Goal: Task Accomplishment & Management: Use online tool/utility

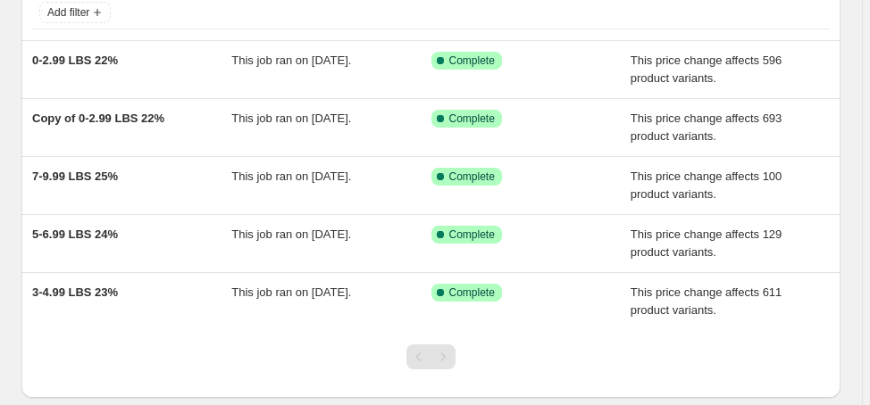
scroll to position [143, 0]
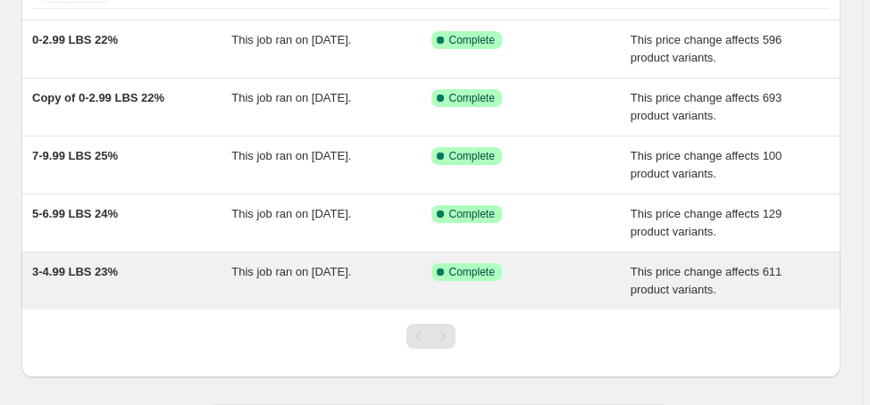
click at [89, 271] on span "3-4.99 LBS 23%" at bounding box center [75, 271] width 86 height 13
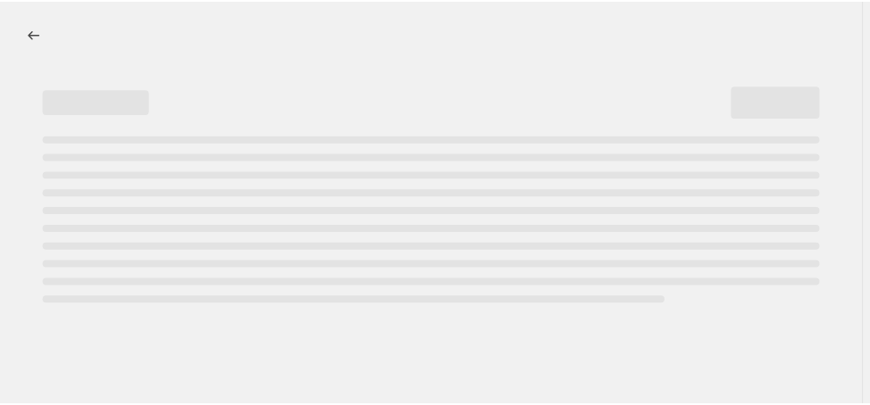
select select "margin"
select select "no_change"
select select "vendor"
select select "not_equal"
select select "collection"
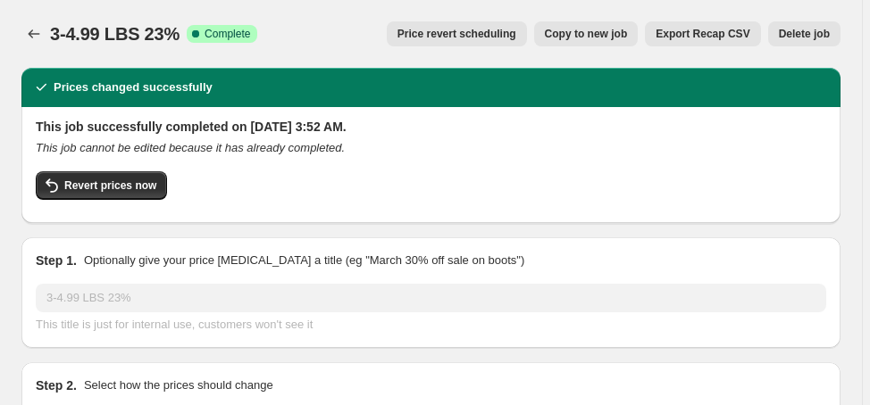
click at [615, 35] on span "Copy to new job" at bounding box center [586, 34] width 83 height 14
select select "margin"
select select "no_change"
select select "vendor"
select select "not_equal"
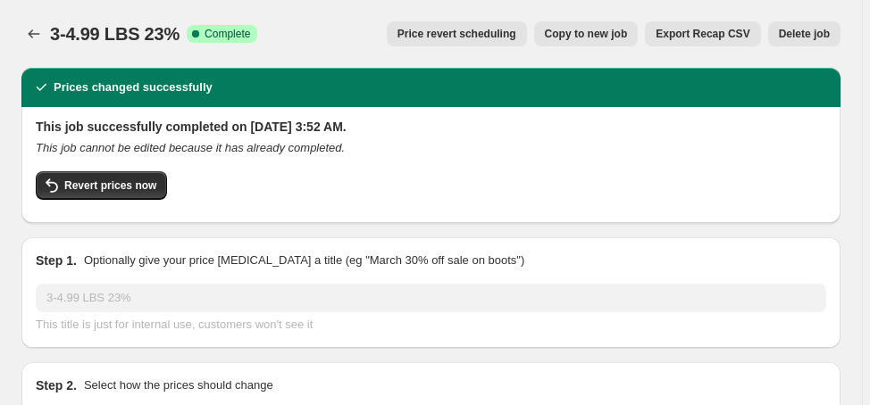
select select "collection"
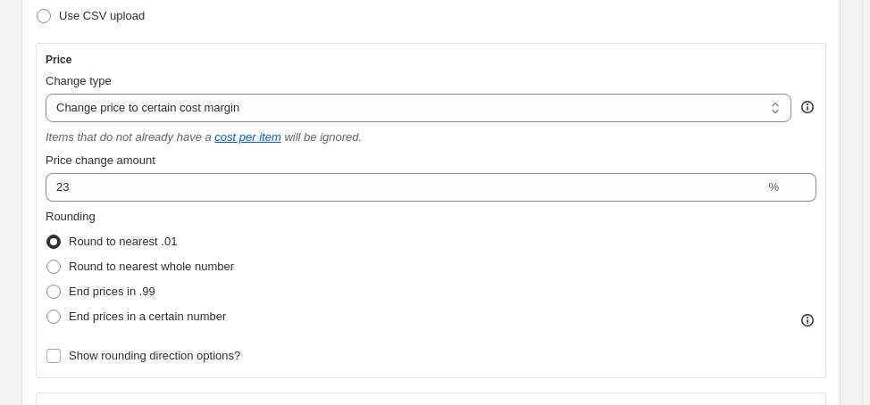
scroll to position [357, 0]
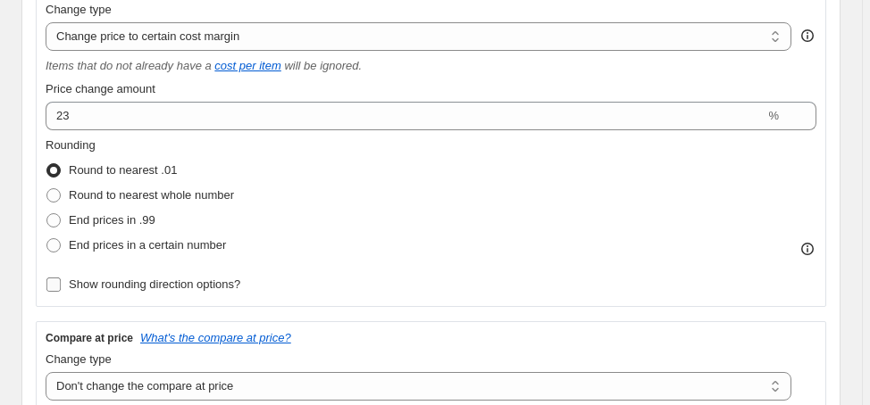
click at [213, 283] on span "Show rounding direction options?" at bounding box center [154, 284] width 171 height 13
click at [61, 283] on input "Show rounding direction options?" at bounding box center [53, 285] width 14 height 14
checkbox input "true"
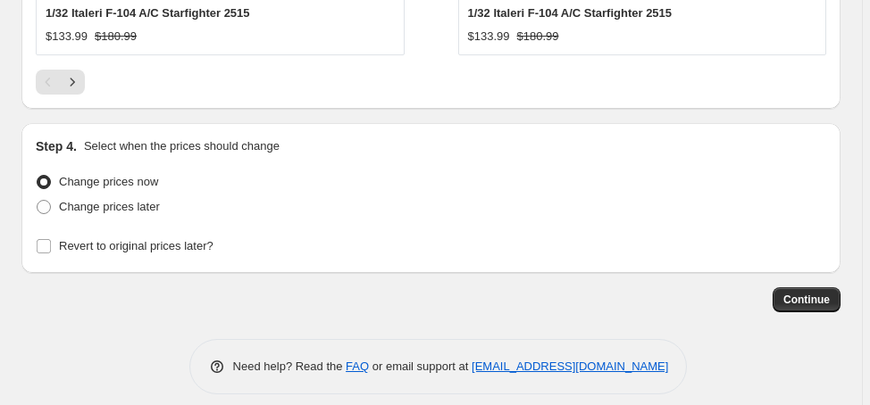
scroll to position [2275, 0]
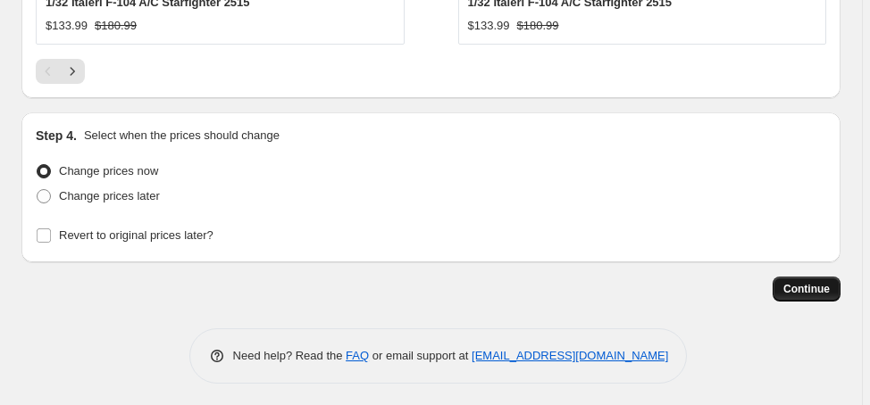
click at [803, 282] on span "Continue" at bounding box center [806, 289] width 46 height 14
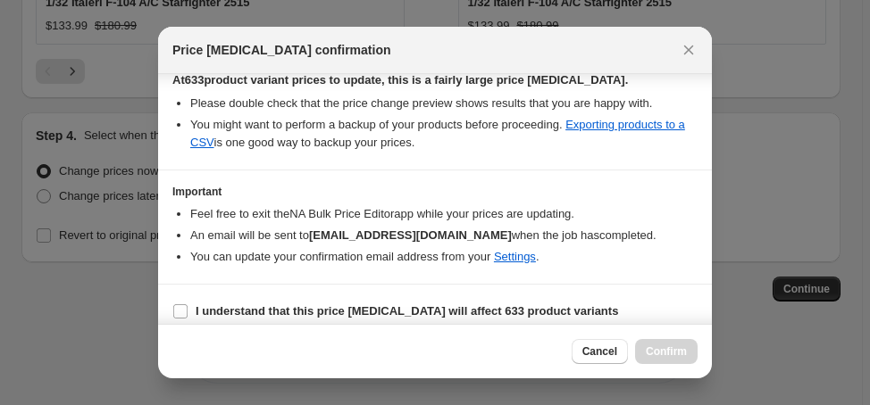
scroll to position [332, 0]
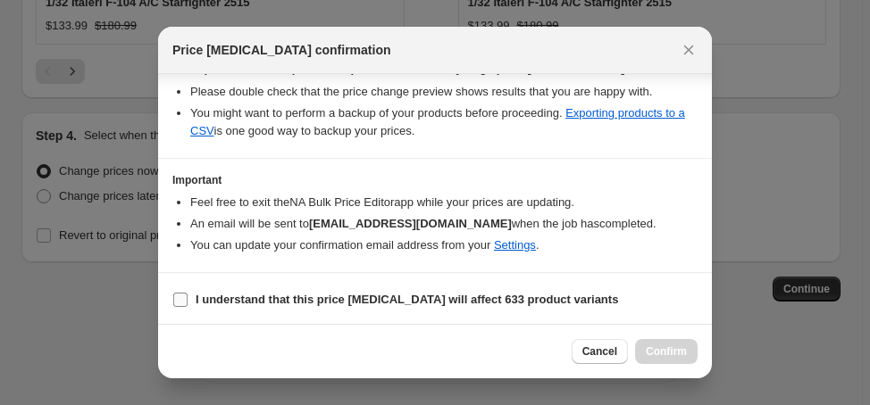
click at [239, 293] on b "I understand that this price [MEDICAL_DATA] will affect 633 product variants" at bounding box center [407, 299] width 422 height 13
click at [188, 293] on input "I understand that this price [MEDICAL_DATA] will affect 633 product variants" at bounding box center [180, 300] width 14 height 14
checkbox input "true"
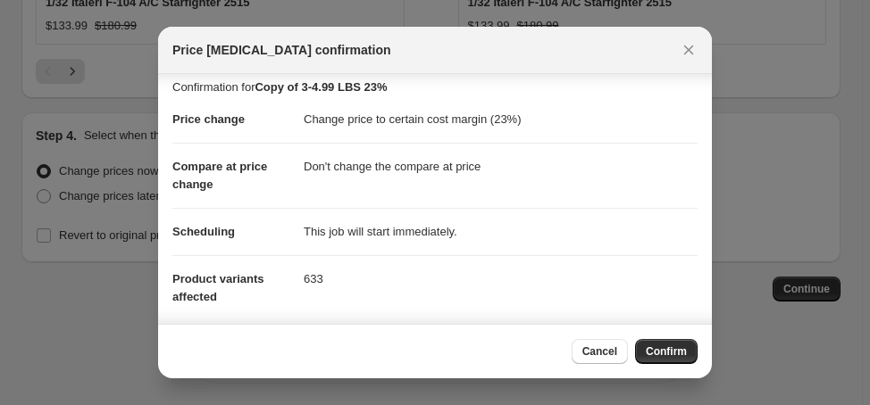
scroll to position [0, 0]
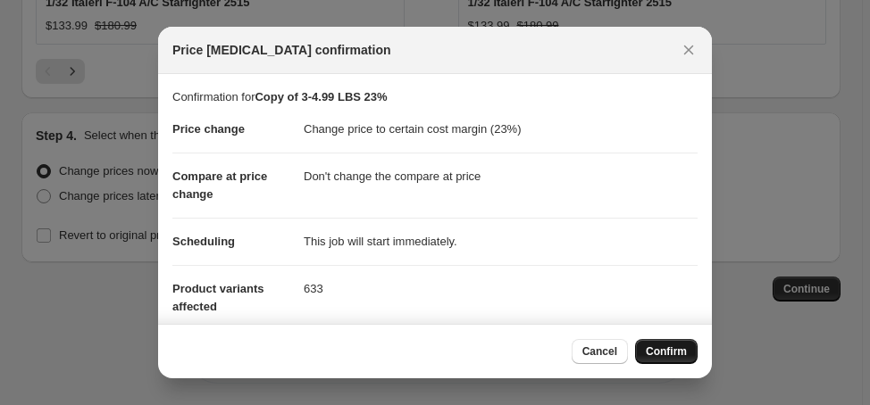
click at [669, 356] on span "Confirm" at bounding box center [666, 352] width 41 height 14
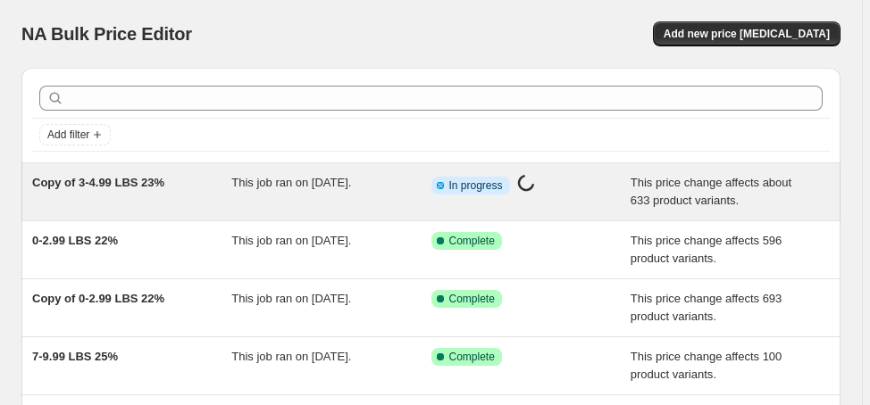
click at [155, 179] on span "Copy of 3-4.99 LBS 23%" at bounding box center [98, 182] width 132 height 13
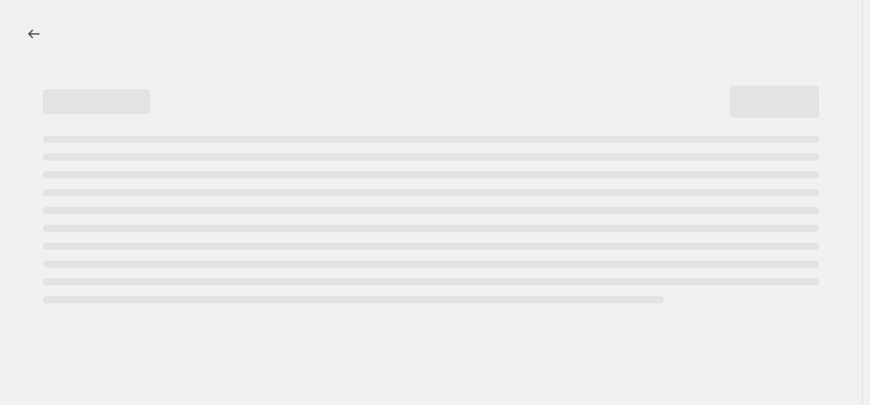
select select "margin"
select select "no_change"
select select "not_equal"
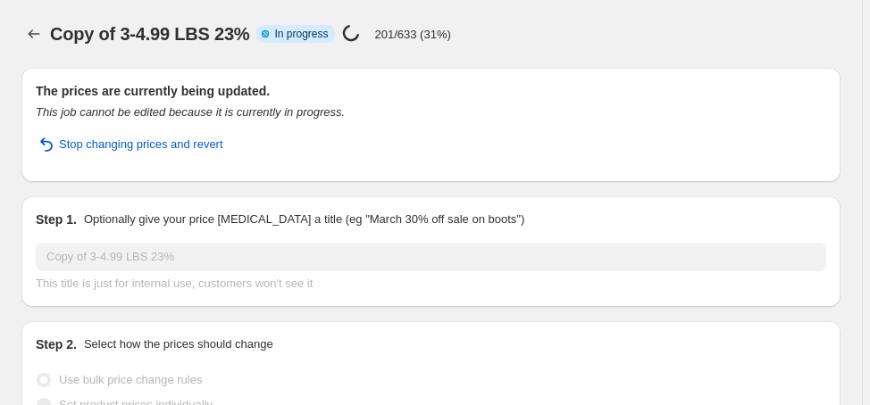
select select "vendor"
select select "collection"
select select "margin"
select select "no_change"
select select "vendor"
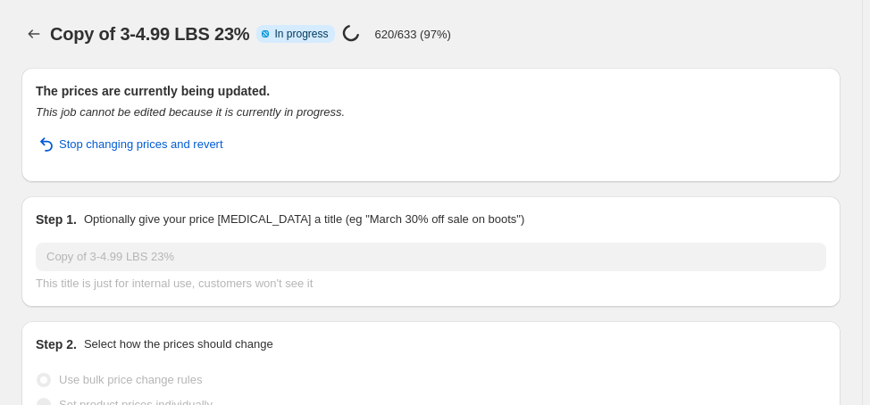
select select "not_equal"
select select "collection"
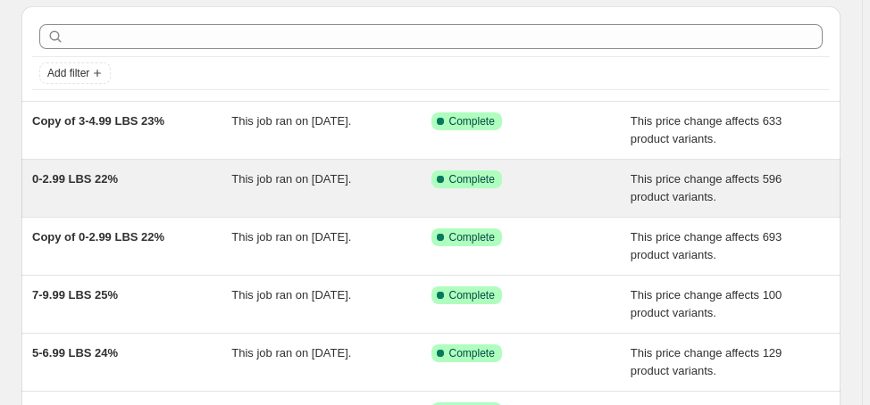
scroll to position [143, 0]
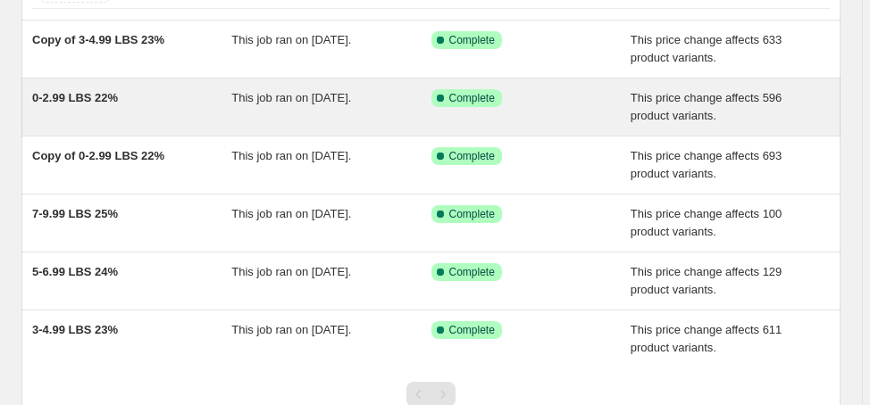
click at [94, 96] on span "0-2.99 LBS 22%" at bounding box center [75, 97] width 86 height 13
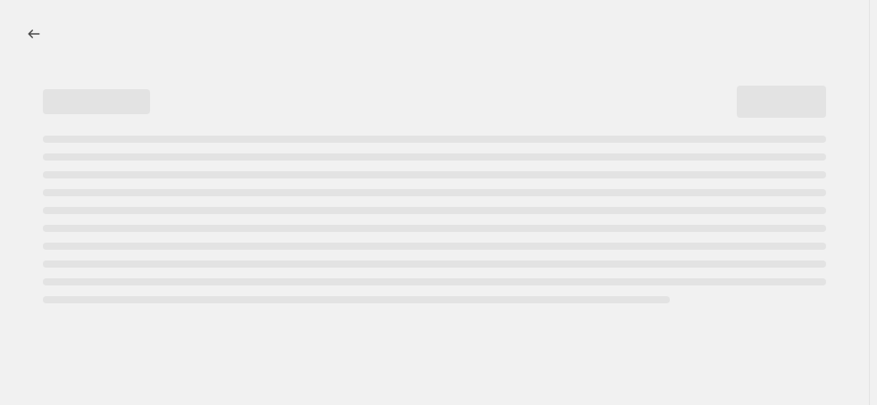
select select "margin"
select select "no_change"
select select "vendor"
select select "not_equal"
select select "collection"
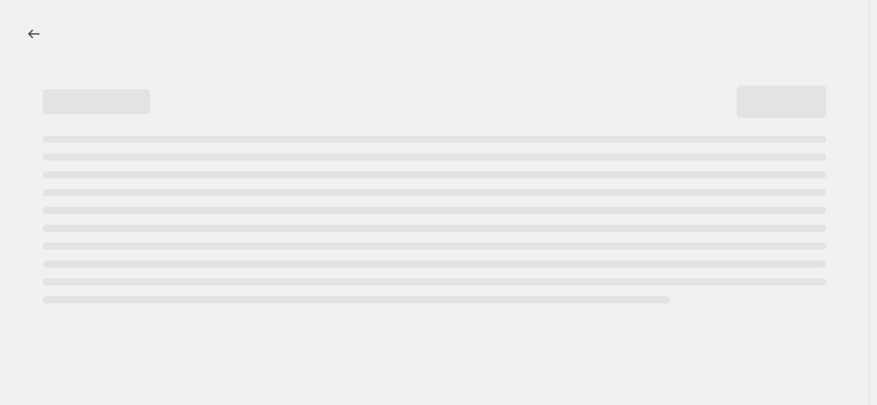
select select "product_status"
select select "draft"
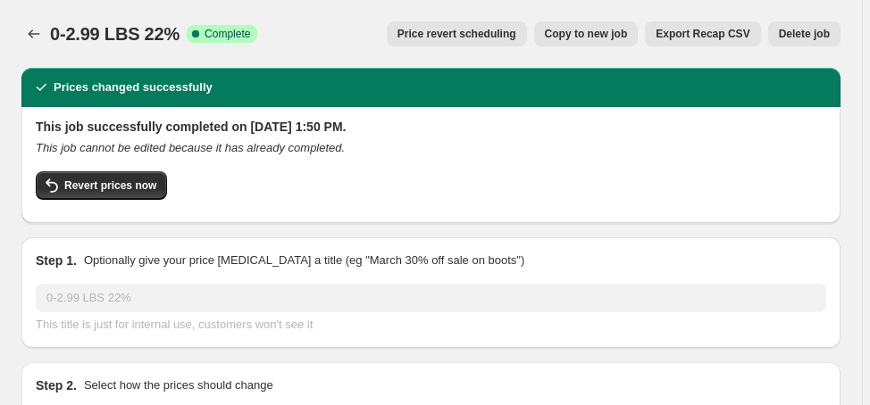
click at [609, 31] on span "Copy to new job" at bounding box center [586, 34] width 83 height 14
select select "margin"
select select "no_change"
select select "vendor"
select select "not_equal"
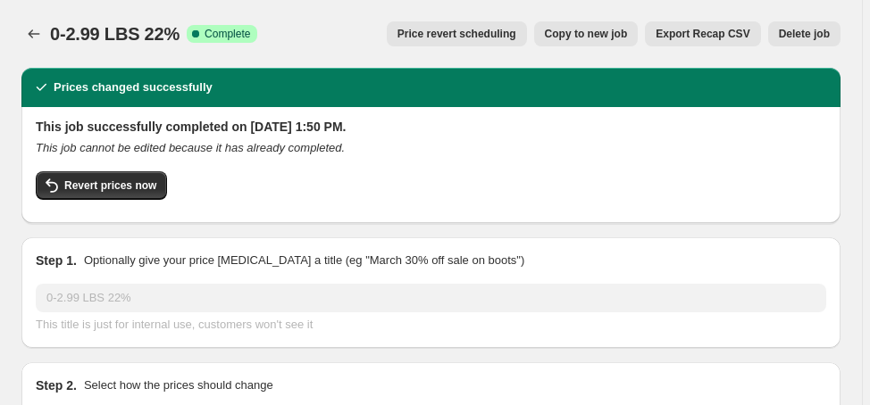
select select "collection"
select select "product_status"
select select "draft"
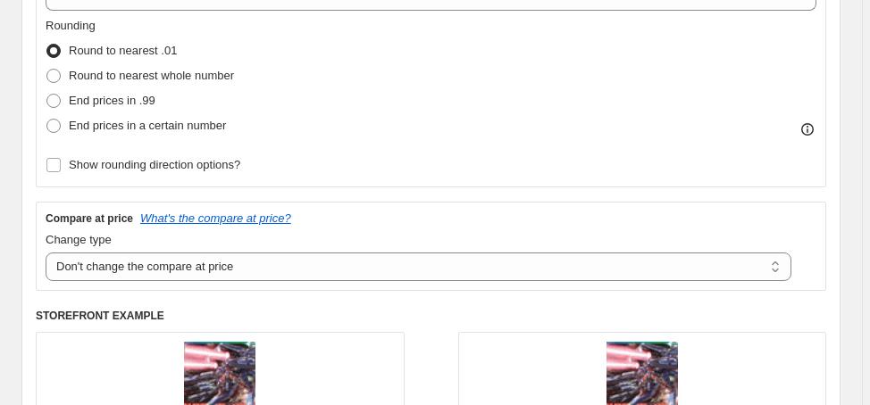
scroll to position [500, 0]
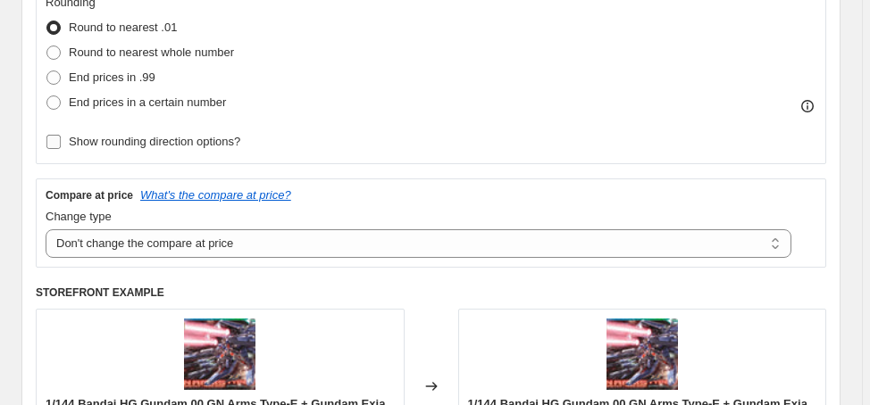
click at [218, 150] on label "Show rounding direction options?" at bounding box center [143, 141] width 195 height 25
click at [61, 149] on input "Show rounding direction options?" at bounding box center [53, 142] width 14 height 14
checkbox input "true"
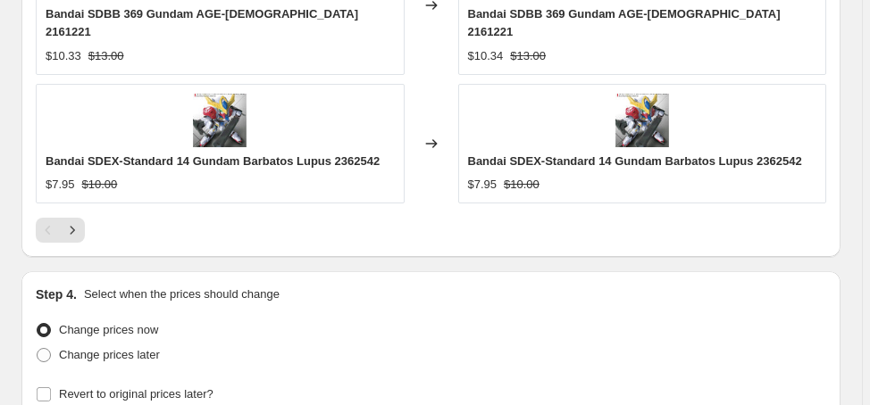
scroll to position [2390, 0]
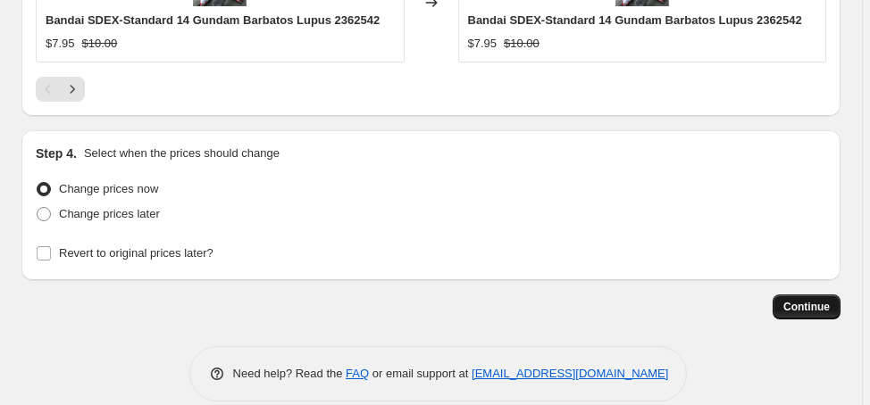
click at [807, 300] on span "Continue" at bounding box center [806, 307] width 46 height 14
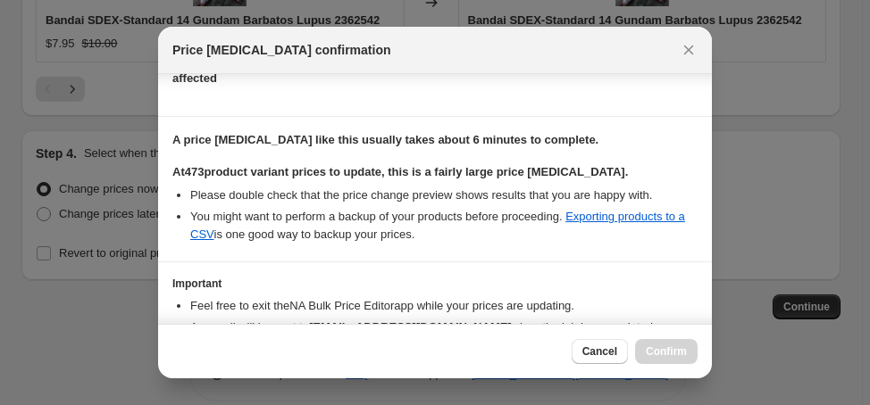
scroll to position [332, 0]
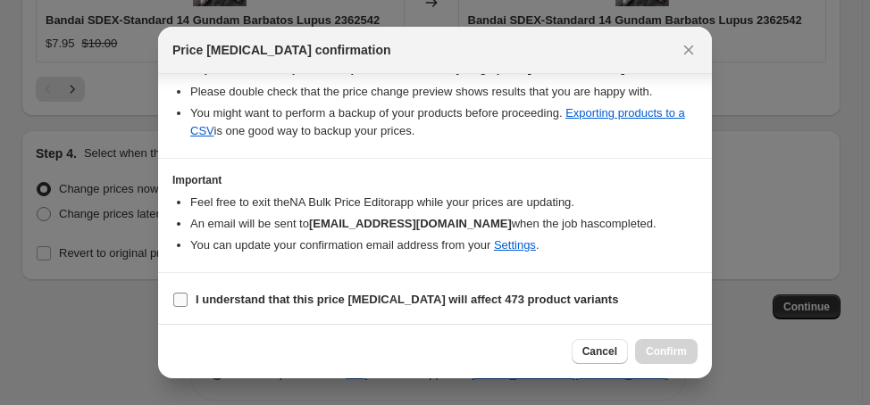
click at [258, 299] on b "I understand that this price change job will affect 473 product variants" at bounding box center [407, 299] width 422 height 13
click at [188, 299] on input "I understand that this price change job will affect 473 product variants" at bounding box center [180, 300] width 14 height 14
checkbox input "true"
click at [674, 360] on button "Confirm" at bounding box center [666, 351] width 63 height 25
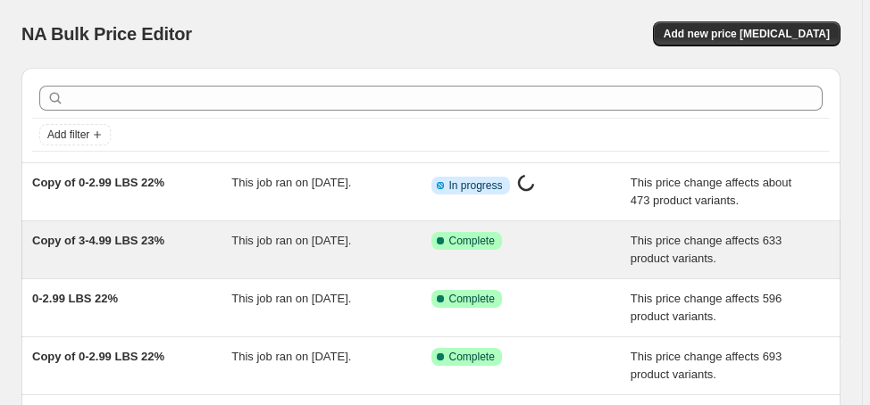
click at [116, 241] on span "Copy of 3-4.99 LBS 23%" at bounding box center [98, 240] width 132 height 13
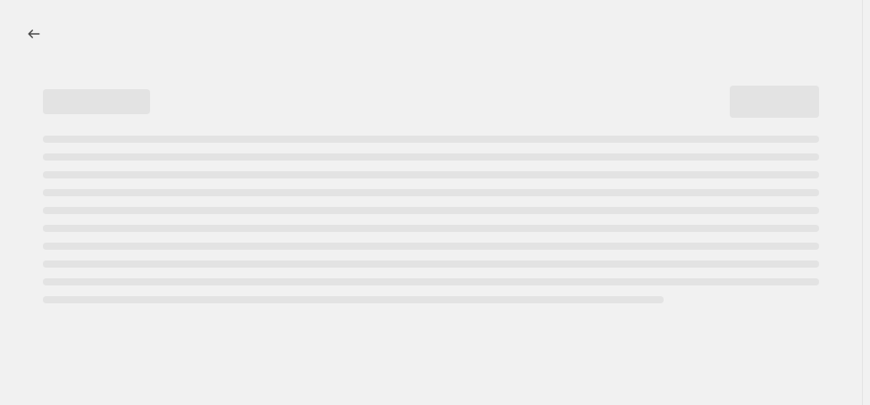
select select "margin"
select select "no_change"
select select "vendor"
select select "not_equal"
select select "collection"
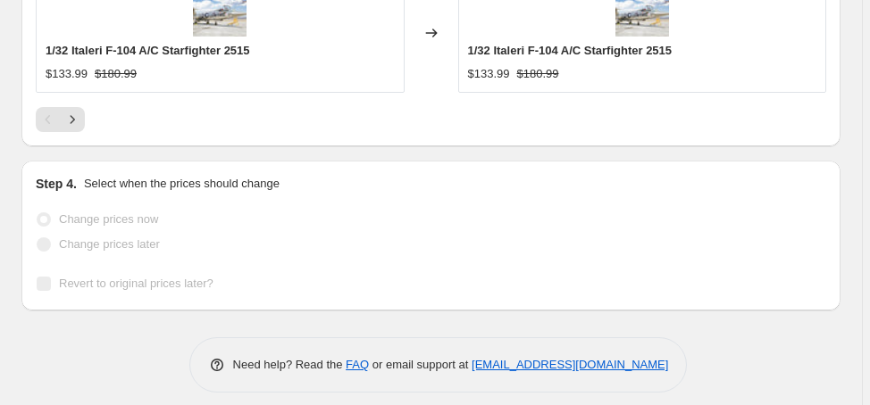
scroll to position [2295, 0]
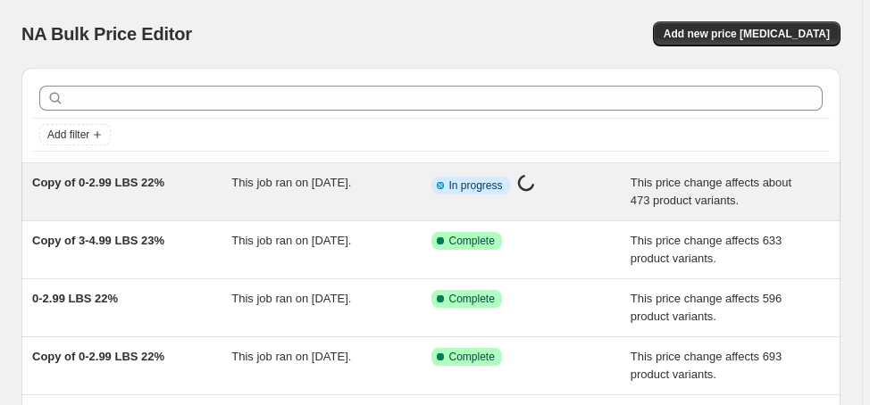
click at [135, 181] on span "Copy of 0-2.99 LBS 22%" at bounding box center [98, 182] width 132 height 13
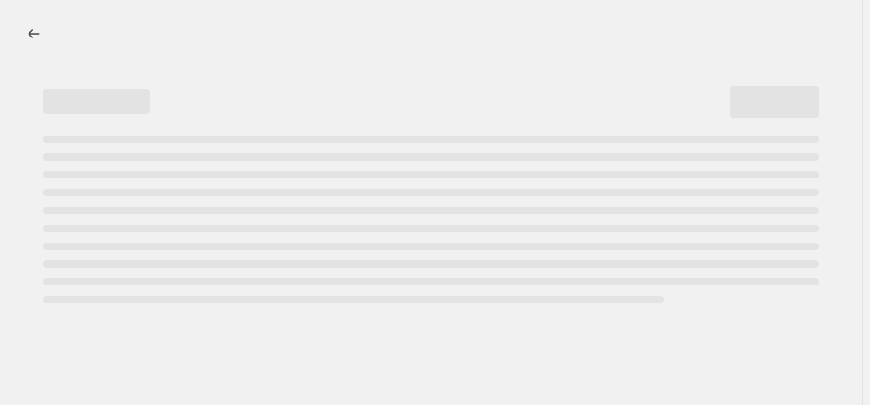
select select "margin"
select select "no_change"
select select "vendor"
select select "not_equal"
select select "collection"
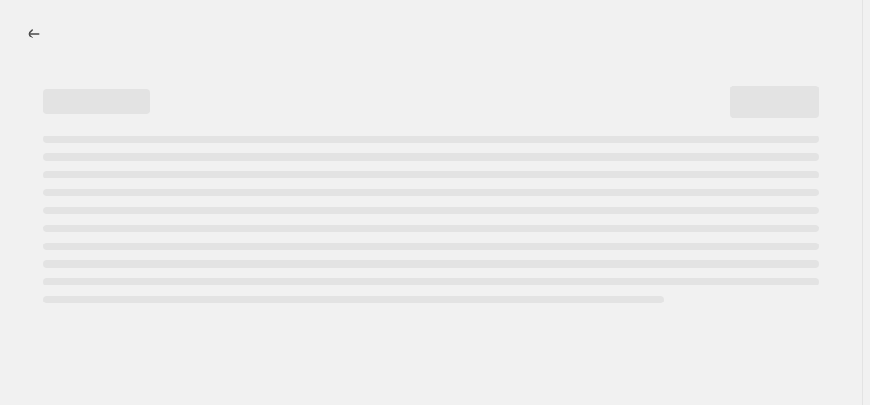
select select "product_status"
select select "draft"
